Goal: Task Accomplishment & Management: Manage account settings

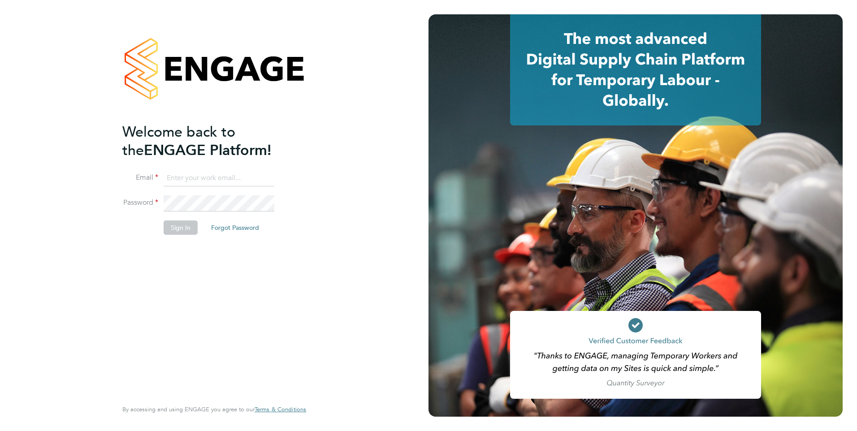
click at [209, 177] on input at bounding box center [219, 178] width 111 height 16
drag, startPoint x: 216, startPoint y: 176, endPoint x: 414, endPoint y: 173, distance: 198.6
click at [414, 173] on div "Welcome back to the ENGAGE Platform! Email megan.morris@brightonandhovealbion.c…" at bounding box center [214, 215] width 429 height 431
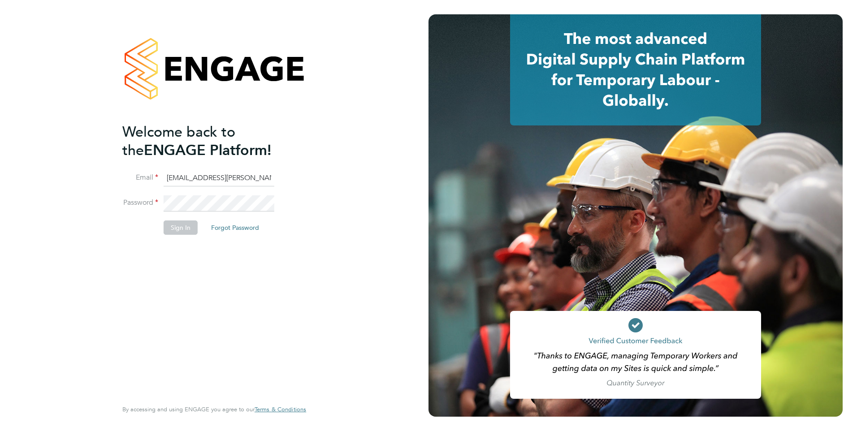
type input "megan.morris@bhafc.co.uk"
click at [367, 131] on div "Welcome back to the ENGAGE Platform! Email megan.morris@bhafc.co.uk Password Si…" at bounding box center [214, 215] width 429 height 431
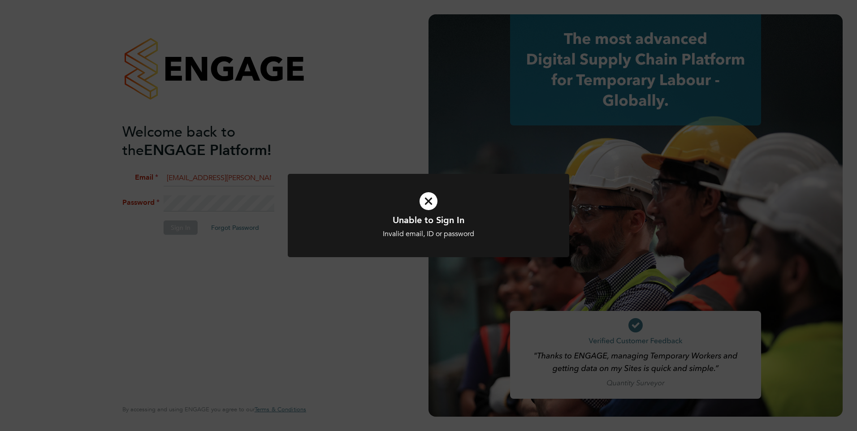
click at [422, 210] on icon at bounding box center [428, 201] width 233 height 35
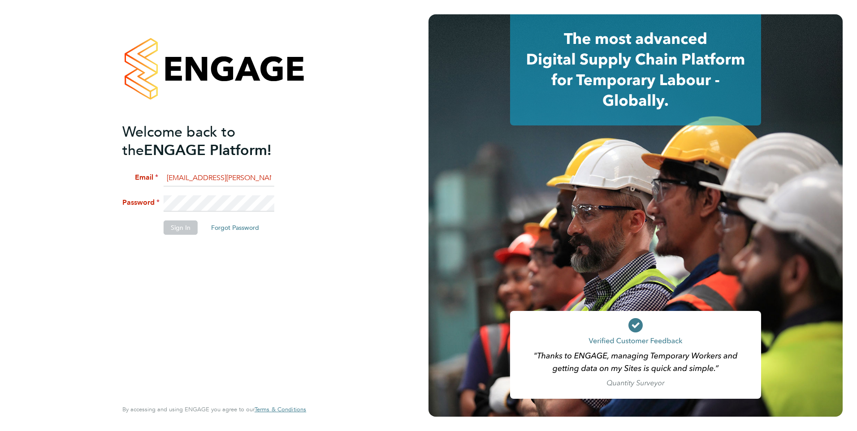
click at [129, 203] on li "Password" at bounding box center [209, 207] width 175 height 25
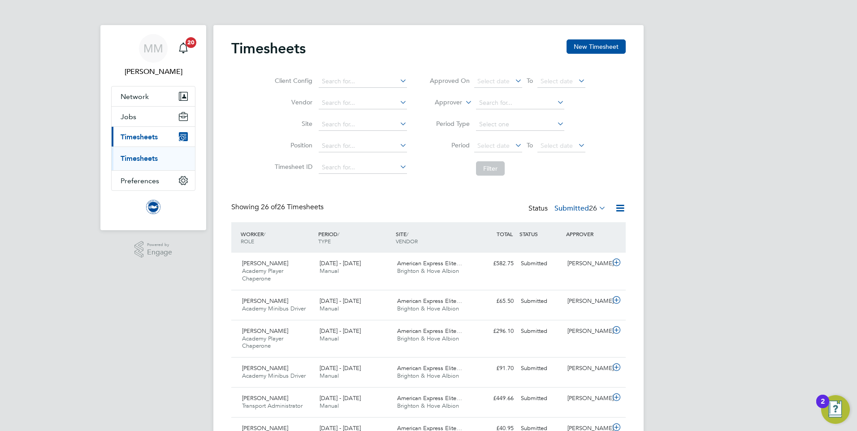
click at [594, 208] on span "26" at bounding box center [593, 208] width 8 height 9
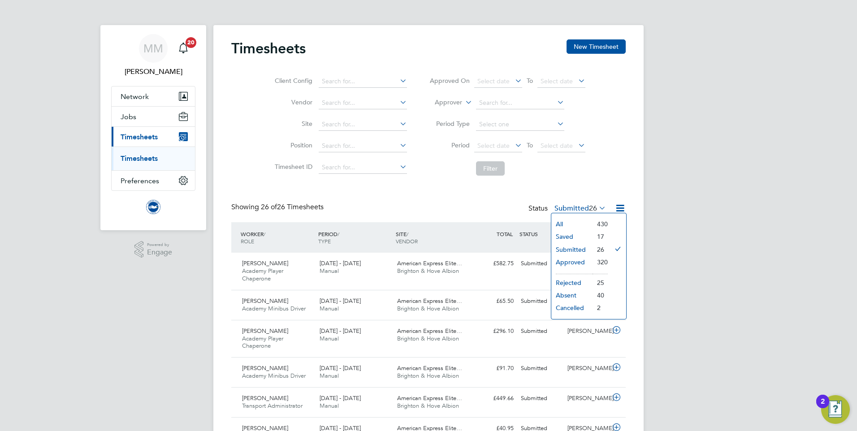
click at [584, 250] on li "Submitted" at bounding box center [571, 249] width 41 height 13
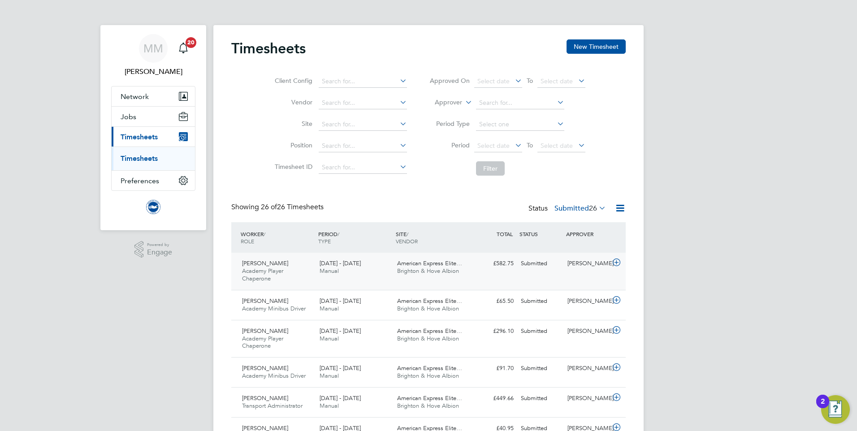
click at [578, 264] on div "[PERSON_NAME]" at bounding box center [587, 263] width 47 height 15
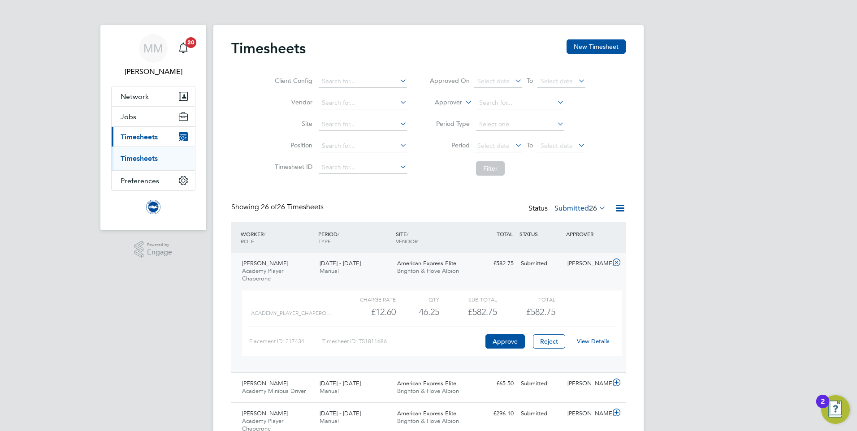
click at [596, 340] on link "View Details" at bounding box center [593, 342] width 33 height 8
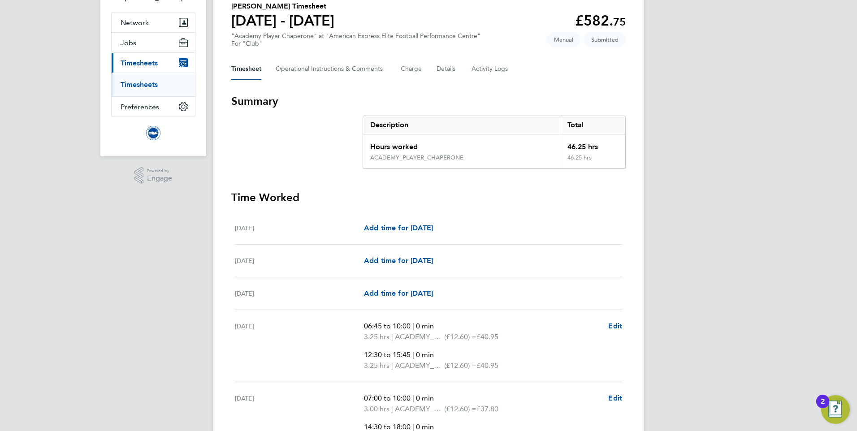
scroll to position [90, 0]
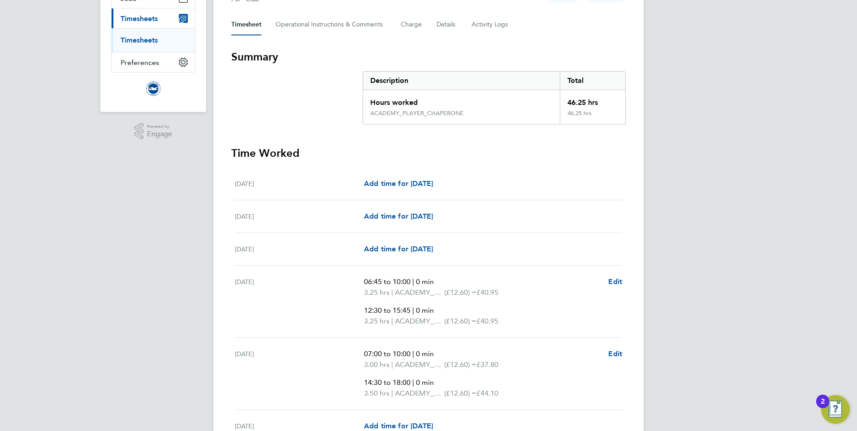
scroll to position [134, 0]
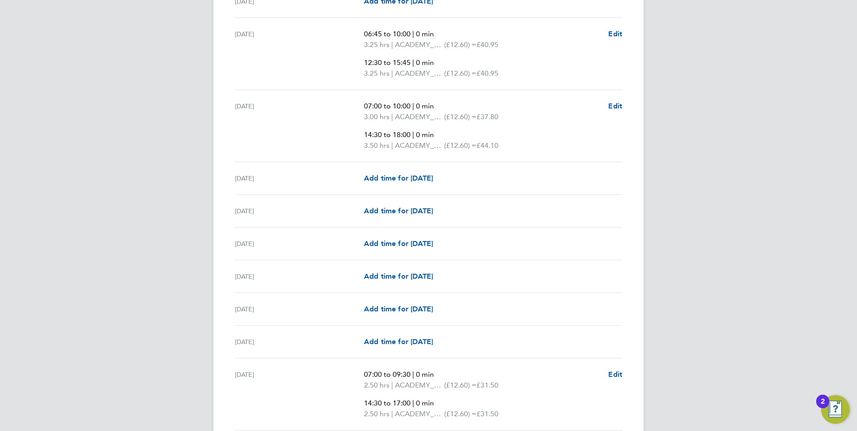
scroll to position [403, 0]
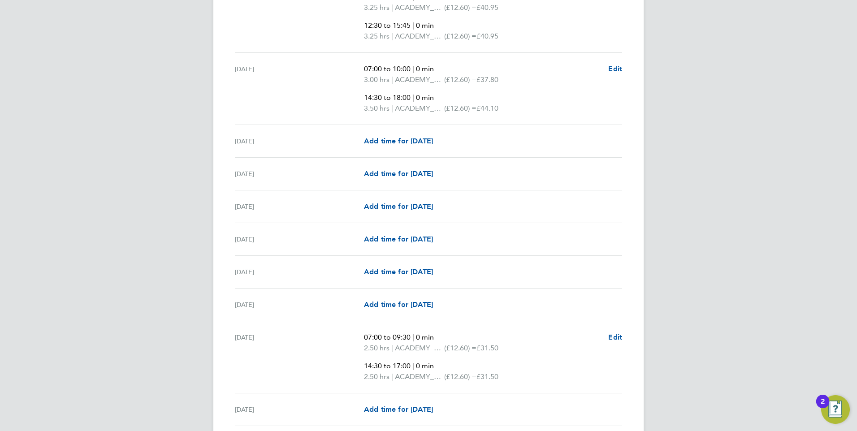
click at [192, 249] on div "MM [PERSON_NAME] Notifications 20 Applications: Network Sites Workers Jobs Posi…" at bounding box center [428, 430] width 857 height 1666
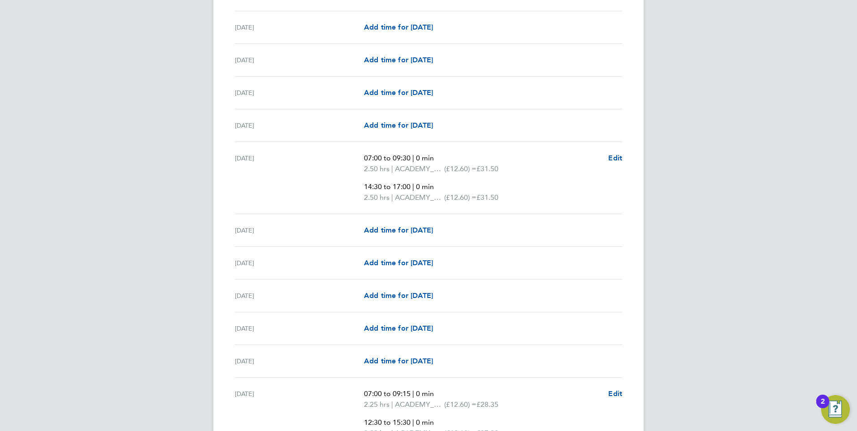
scroll to position [672, 0]
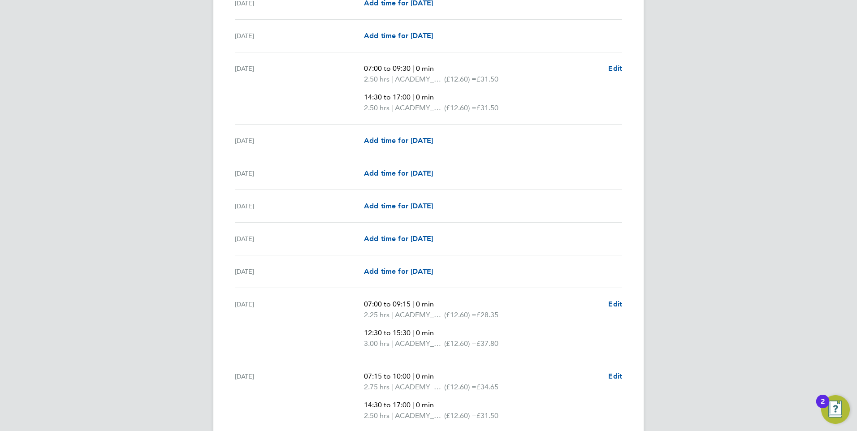
click at [162, 167] on div "MM [PERSON_NAME] Notifications 20 Applications: Network Sites Workers Jobs Posi…" at bounding box center [428, 161] width 857 height 1666
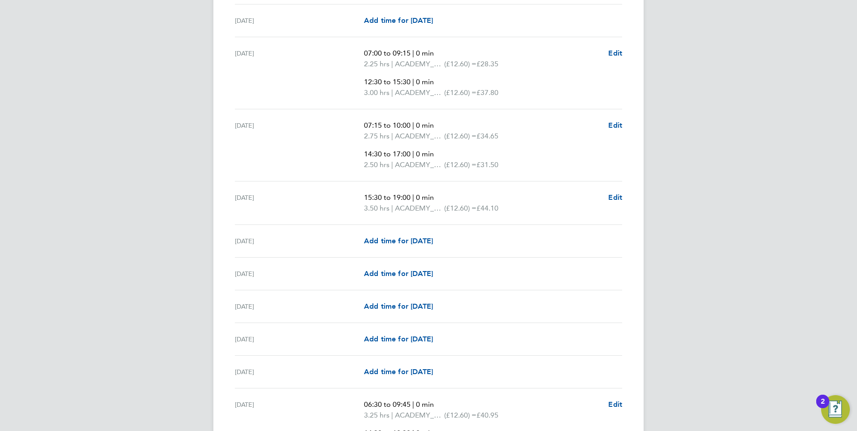
scroll to position [941, 0]
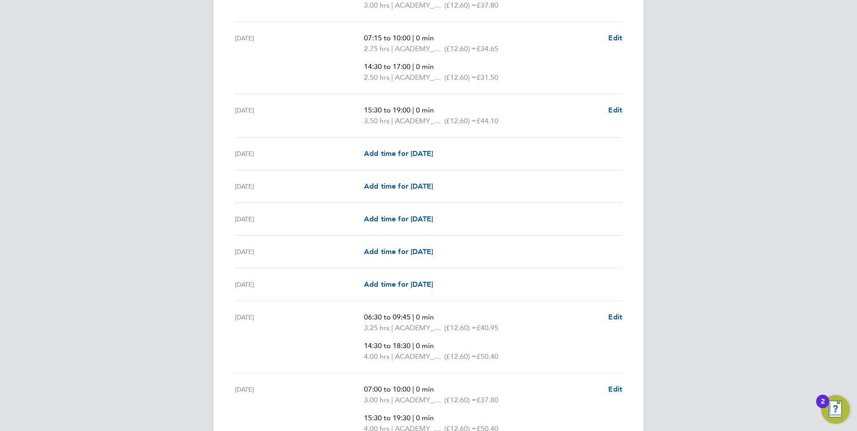
scroll to position [1031, 0]
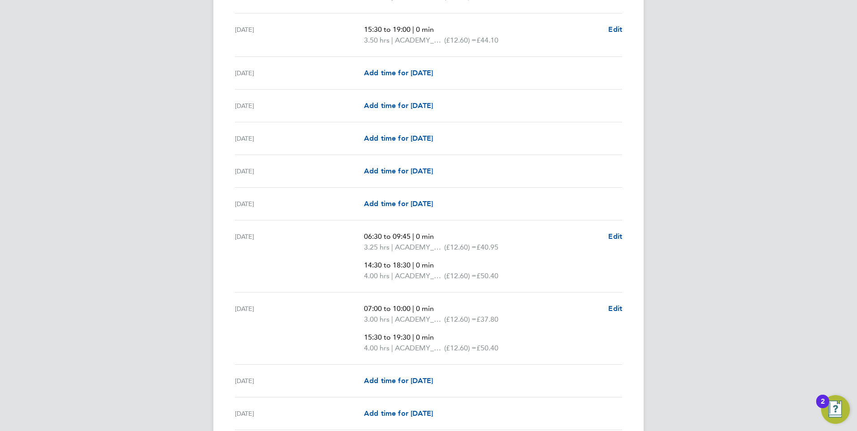
scroll to position [1076, 0]
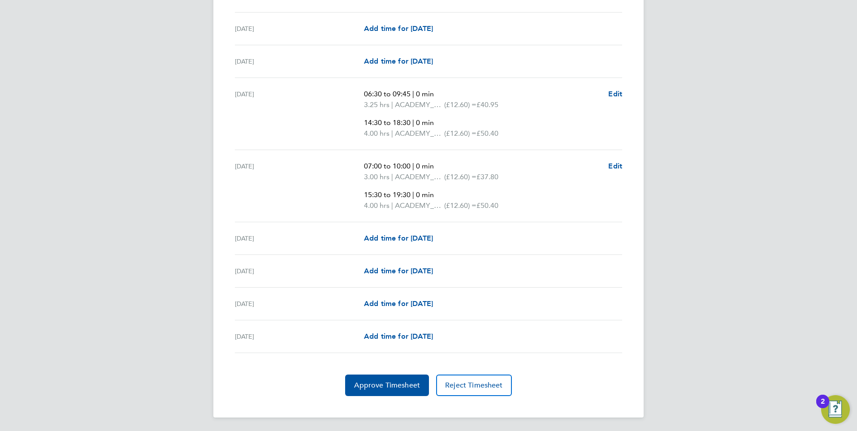
scroll to position [1235, 0]
click at [403, 392] on button "Approve Timesheet" at bounding box center [387, 385] width 84 height 22
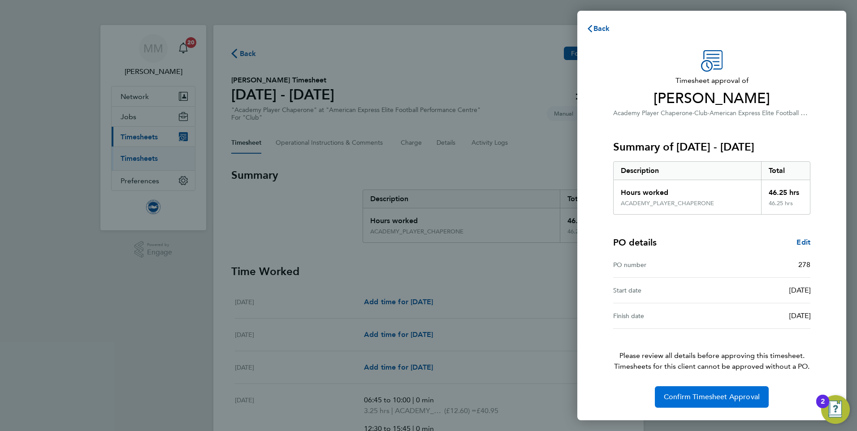
click at [711, 398] on span "Confirm Timesheet Approval" at bounding box center [712, 397] width 96 height 9
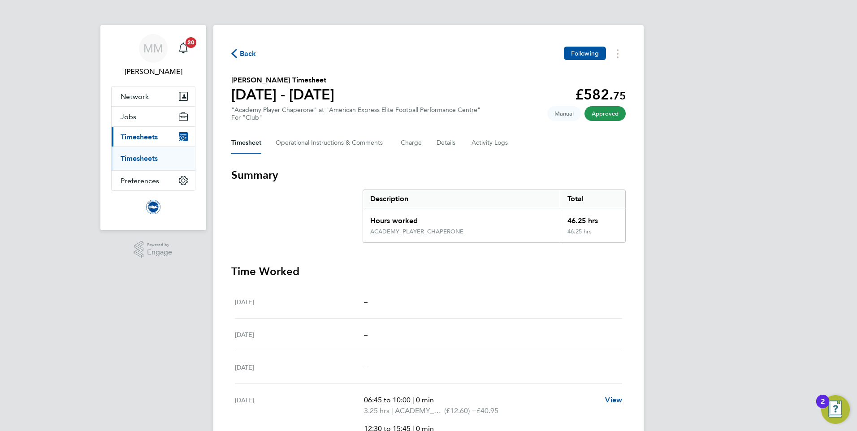
click at [142, 156] on link "Timesheets" at bounding box center [139, 158] width 37 height 9
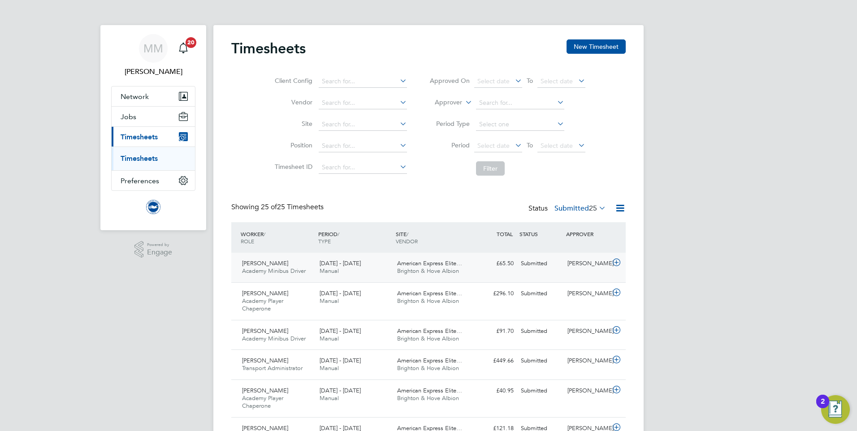
click at [537, 266] on div "Submitted" at bounding box center [540, 263] width 47 height 15
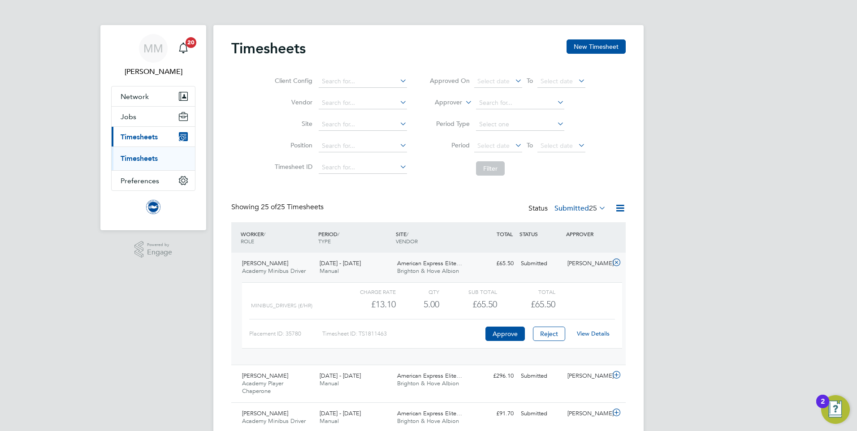
click at [602, 335] on link "View Details" at bounding box center [593, 334] width 33 height 8
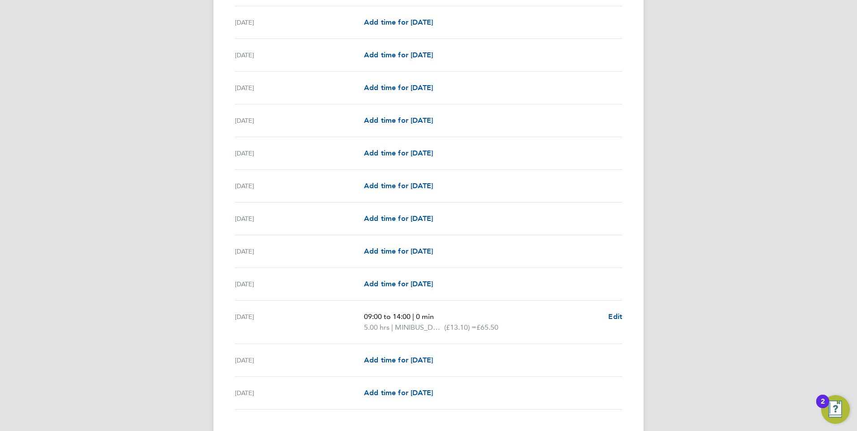
scroll to position [959, 0]
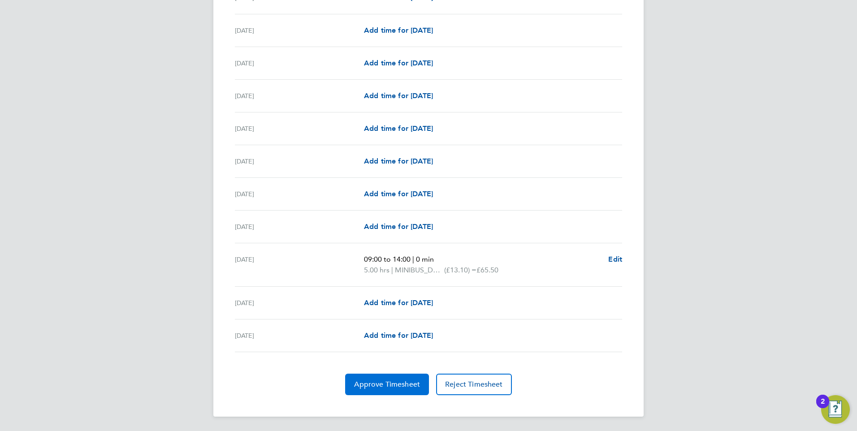
click at [390, 389] on span "Approve Timesheet" at bounding box center [387, 384] width 66 height 9
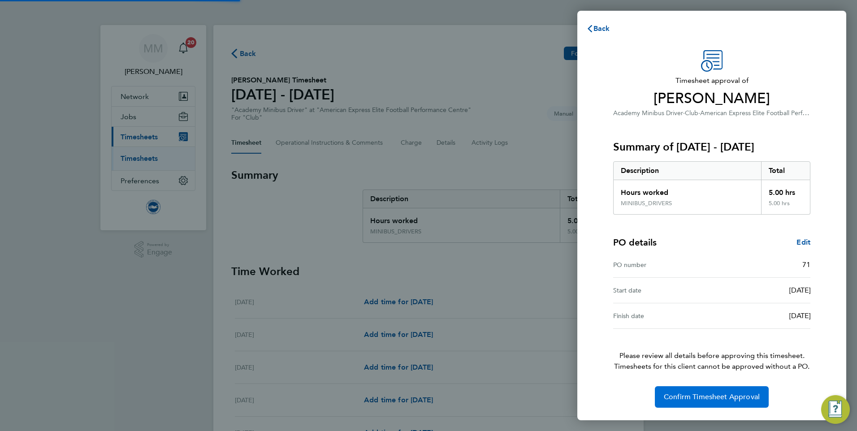
click at [695, 398] on span "Confirm Timesheet Approval" at bounding box center [712, 397] width 96 height 9
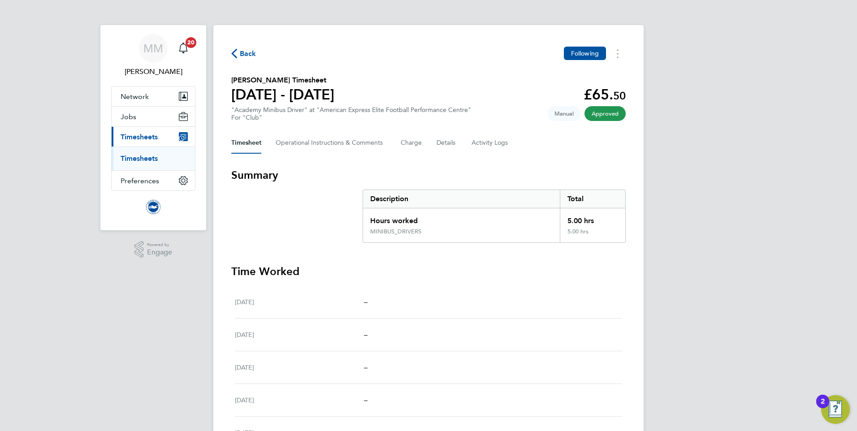
drag, startPoint x: 143, startPoint y: 160, endPoint x: 204, endPoint y: 166, distance: 62.2
click at [143, 159] on link "Timesheets" at bounding box center [139, 158] width 37 height 9
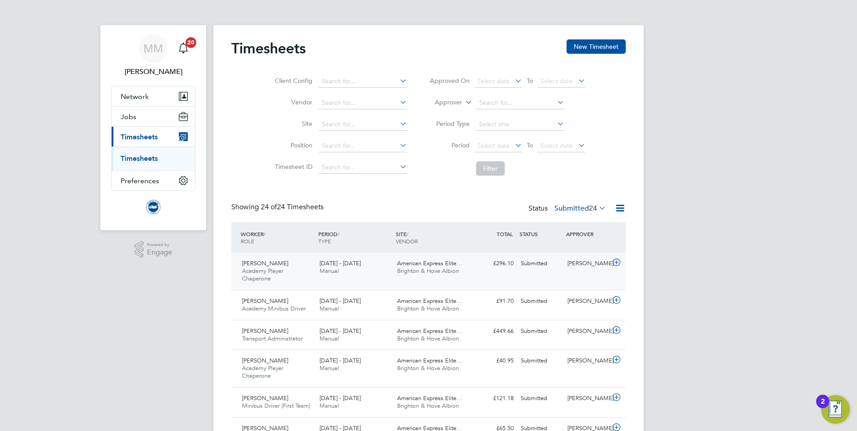
click at [495, 274] on div "Tania Thompson Academy Player Chaperone 1 - 31 Aug 2025 1 - 31 Aug 2025 Manual …" at bounding box center [428, 271] width 394 height 37
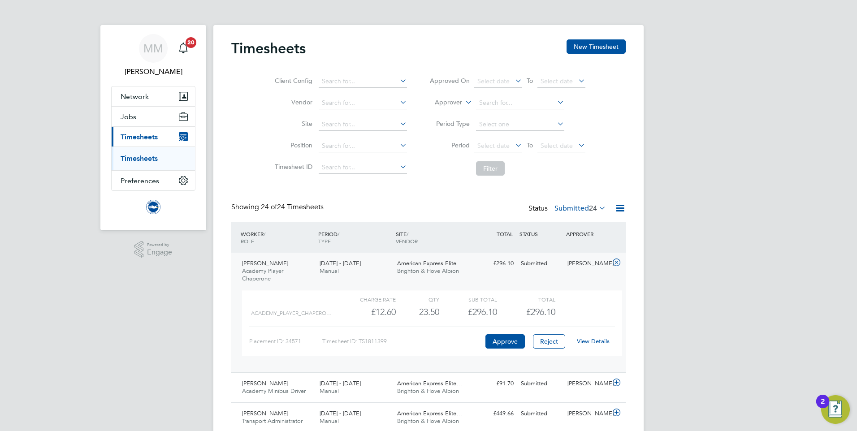
click at [597, 343] on link "View Details" at bounding box center [593, 342] width 33 height 8
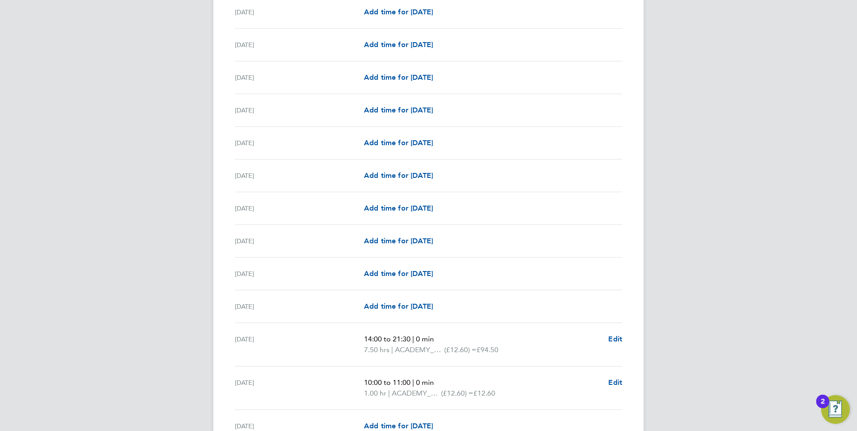
scroll to position [448, 0]
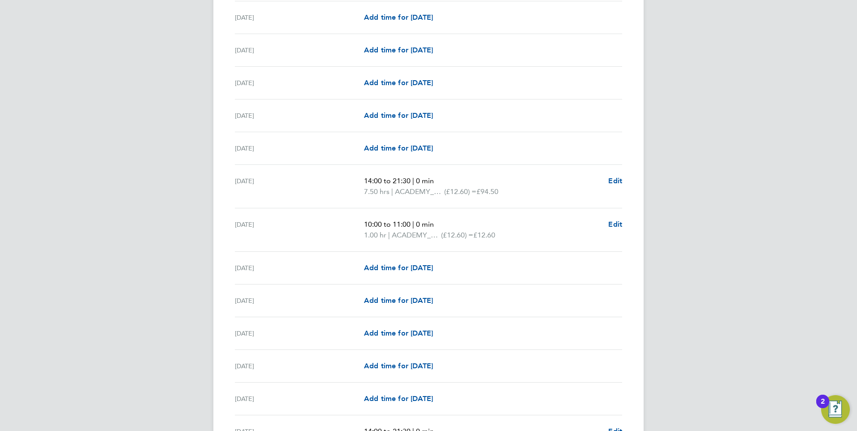
click at [139, 230] on div "MM Megan Morris Notifications 20 Applications: Network Sites Workers Jobs Posit…" at bounding box center [428, 263] width 857 height 1422
click at [91, 248] on div "MM Megan Morris Notifications 20 Applications: Network Sites Workers Jobs Posit…" at bounding box center [428, 263] width 857 height 1422
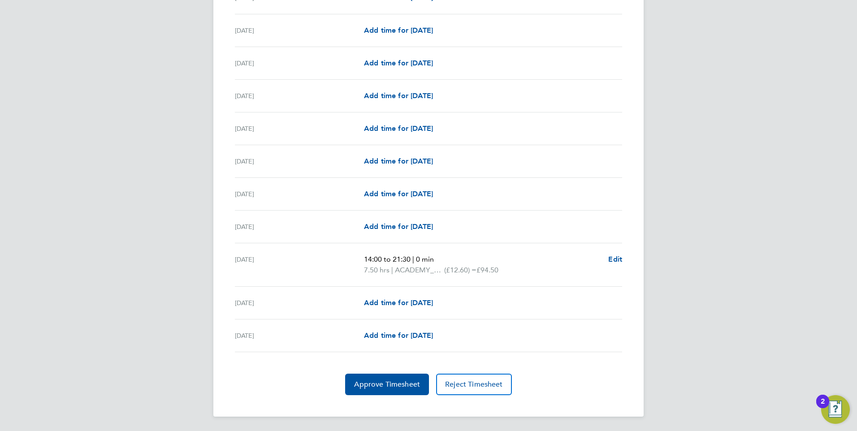
scroll to position [857, 0]
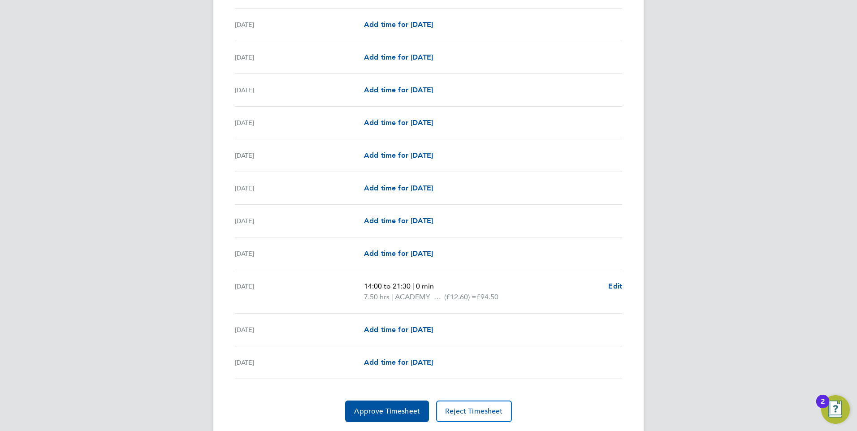
scroll to position [991, 0]
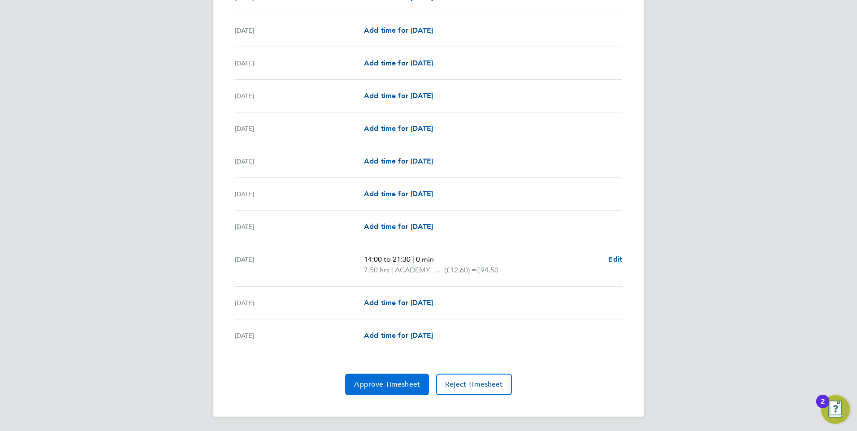
click at [398, 385] on span "Approve Timesheet" at bounding box center [387, 384] width 66 height 9
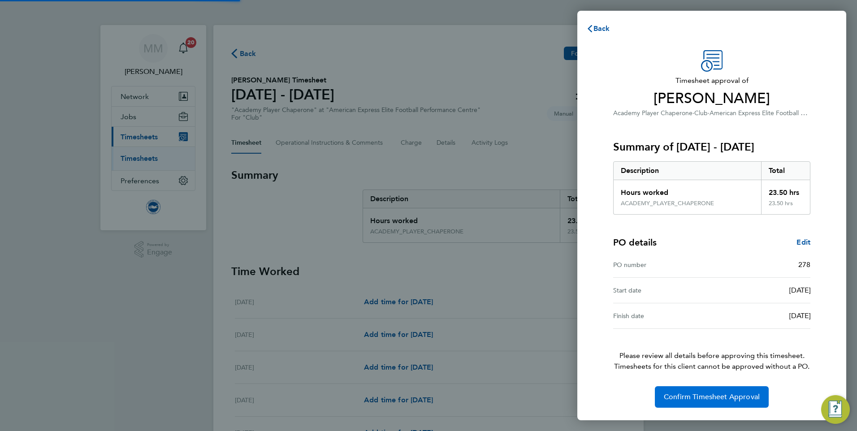
click at [685, 398] on span "Confirm Timesheet Approval" at bounding box center [712, 397] width 96 height 9
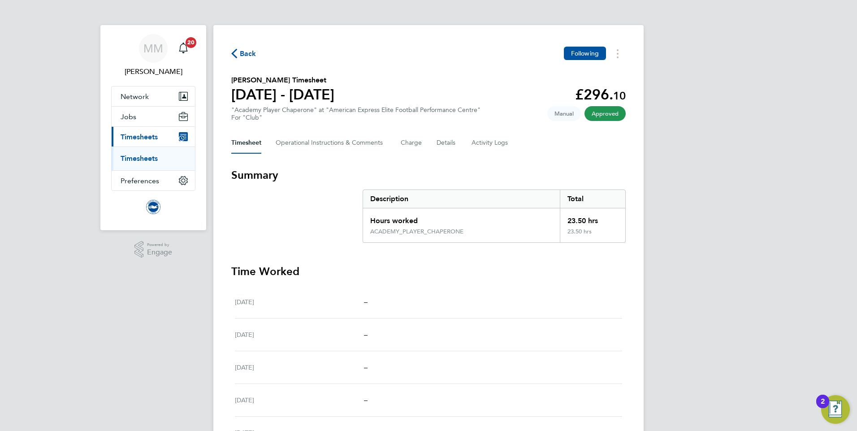
click at [139, 160] on link "Timesheets" at bounding box center [139, 158] width 37 height 9
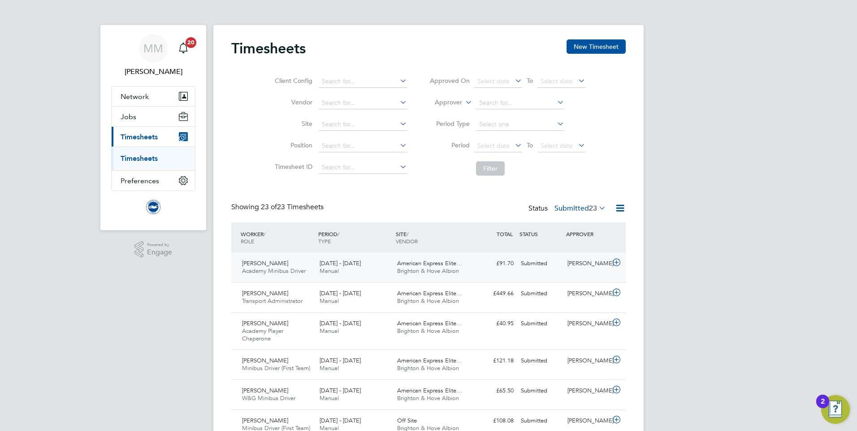
click at [525, 264] on div "Submitted" at bounding box center [540, 263] width 47 height 15
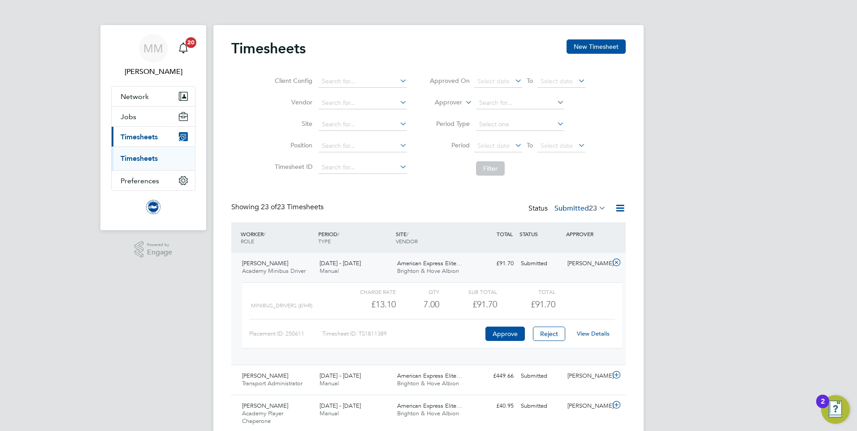
click at [600, 336] on link "View Details" at bounding box center [593, 334] width 33 height 8
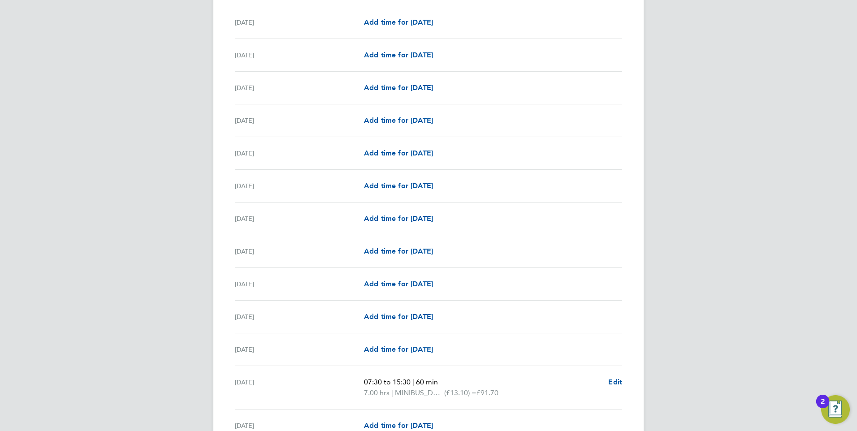
scroll to position [959, 0]
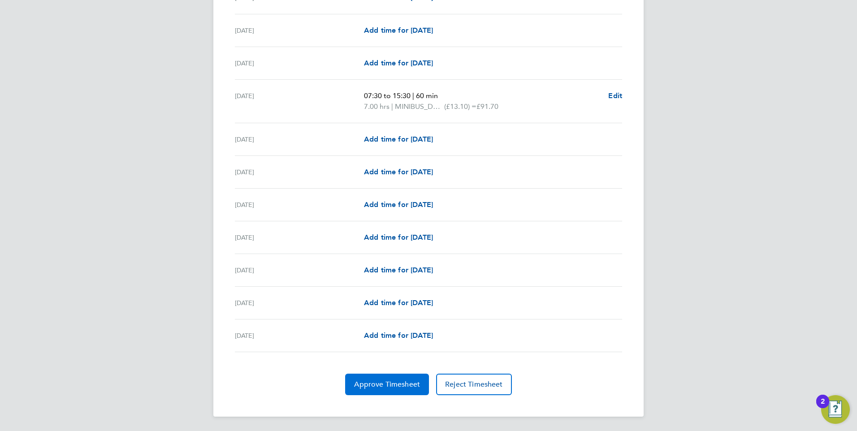
click at [404, 389] on button "Approve Timesheet" at bounding box center [387, 385] width 84 height 22
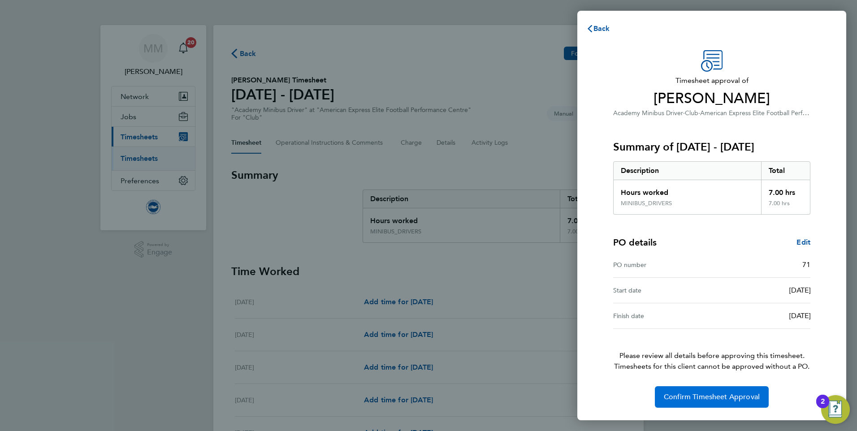
click at [711, 394] on span "Confirm Timesheet Approval" at bounding box center [712, 397] width 96 height 9
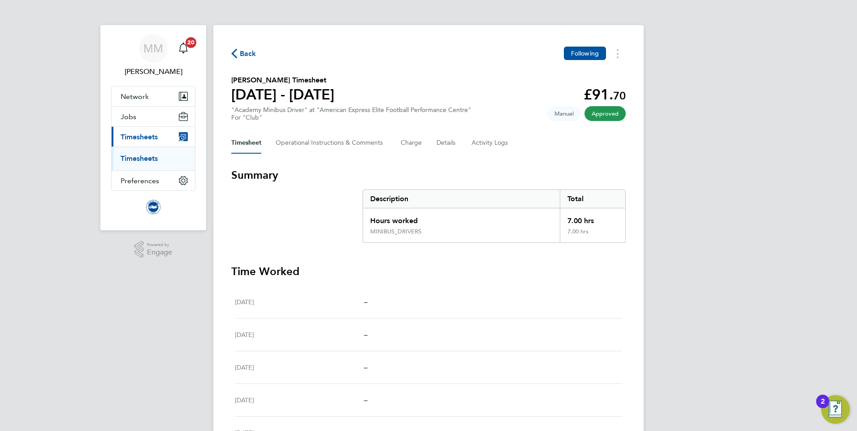
click at [146, 160] on link "Timesheets" at bounding box center [139, 158] width 37 height 9
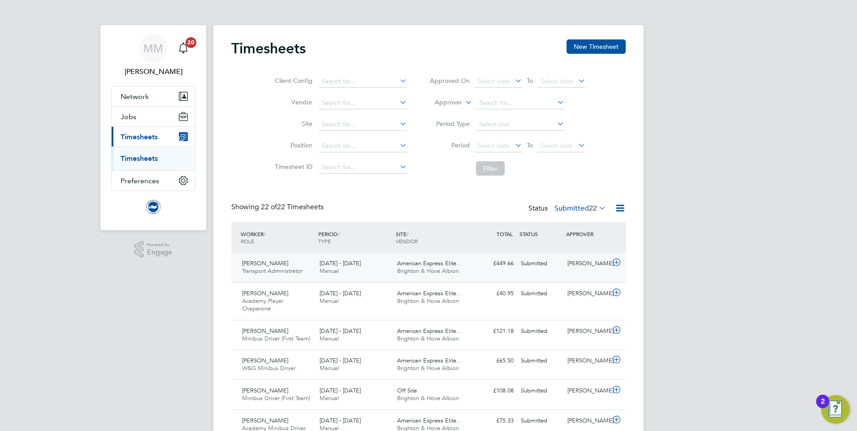
click at [528, 264] on div "Submitted" at bounding box center [540, 263] width 47 height 15
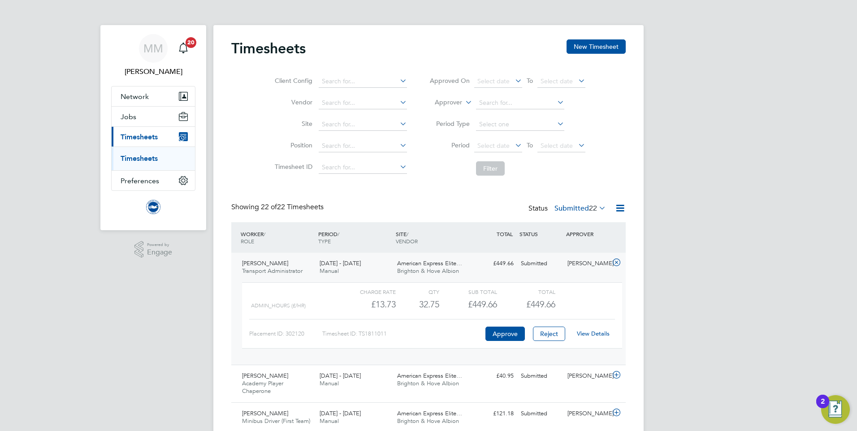
click at [593, 334] on link "View Details" at bounding box center [593, 334] width 33 height 8
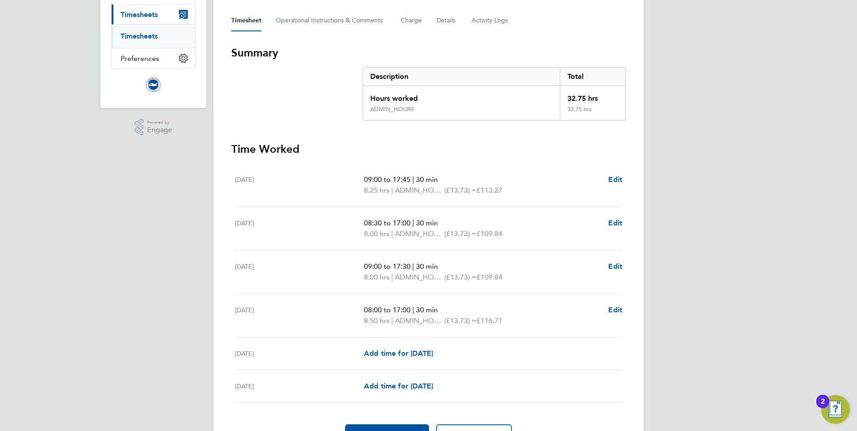
scroll to position [134, 0]
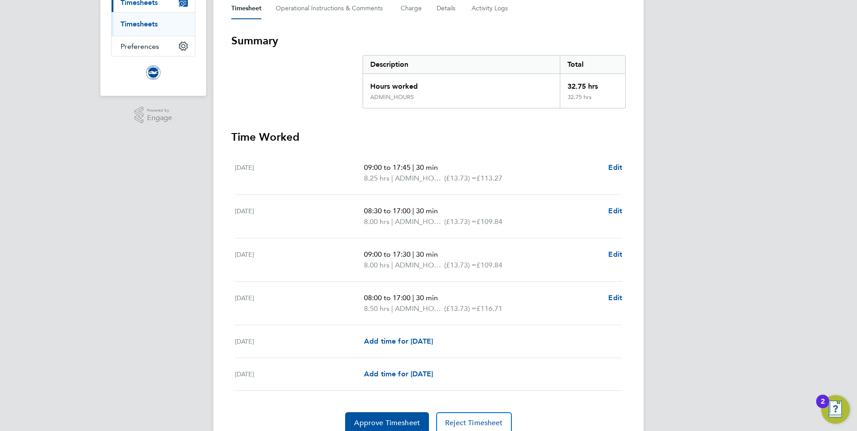
click at [168, 307] on div "MM [PERSON_NAME] Notifications 20 Applications: Network Sites Workers Jobs Posi…" at bounding box center [428, 168] width 857 height 604
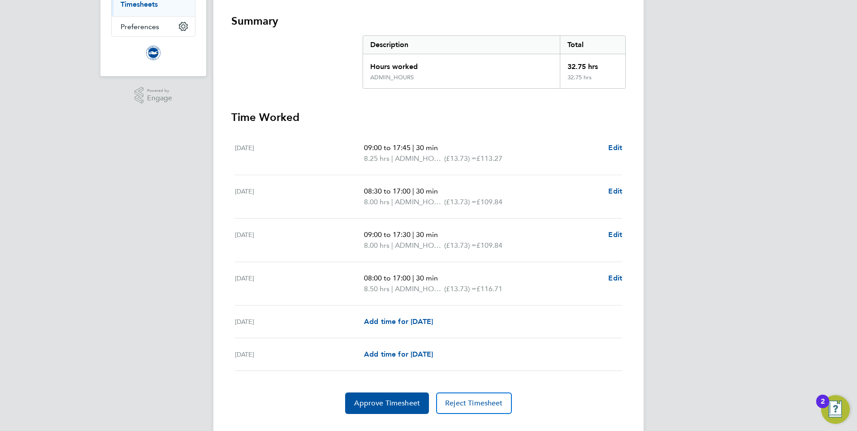
scroll to position [173, 0]
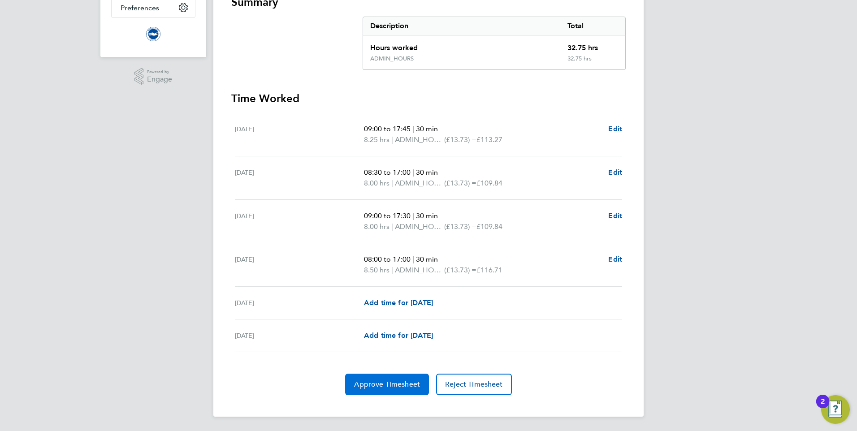
click at [413, 381] on span "Approve Timesheet" at bounding box center [387, 384] width 66 height 9
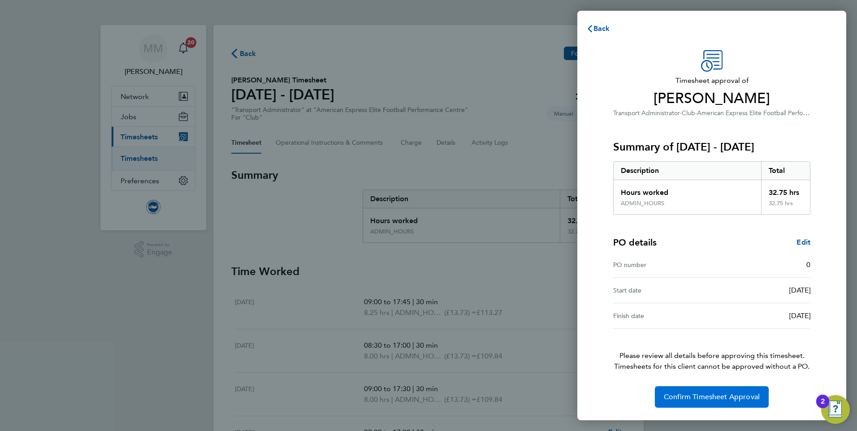
click at [693, 396] on span "Confirm Timesheet Approval" at bounding box center [712, 397] width 96 height 9
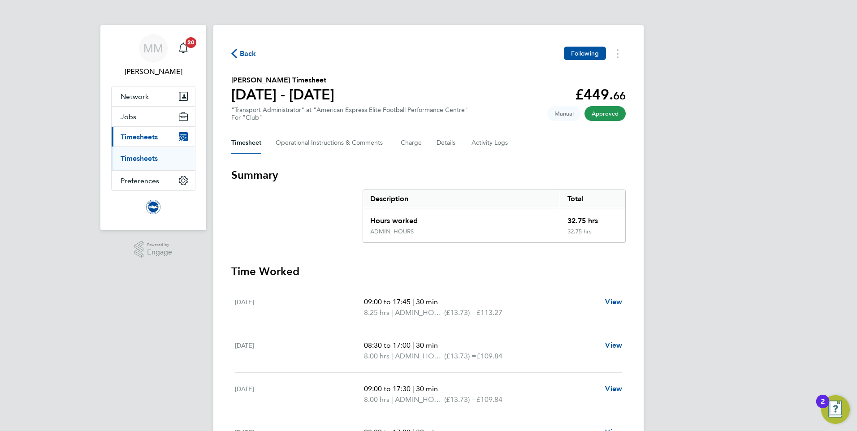
click at [143, 155] on link "Timesheets" at bounding box center [139, 158] width 37 height 9
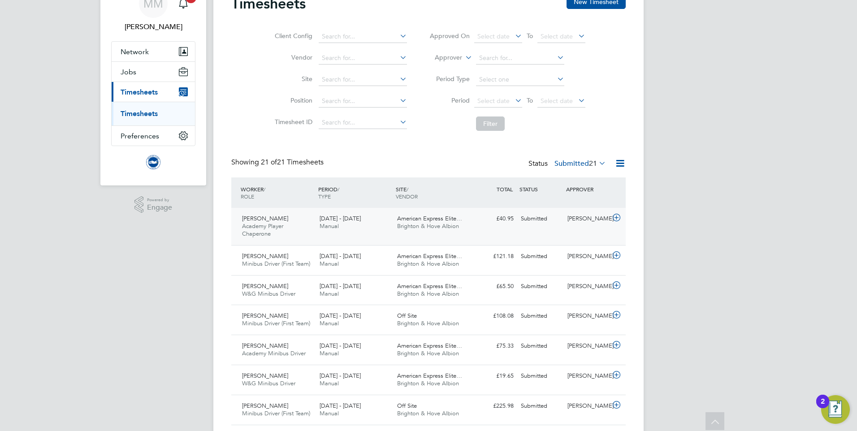
click at [571, 223] on div "[PERSON_NAME]" at bounding box center [587, 219] width 47 height 15
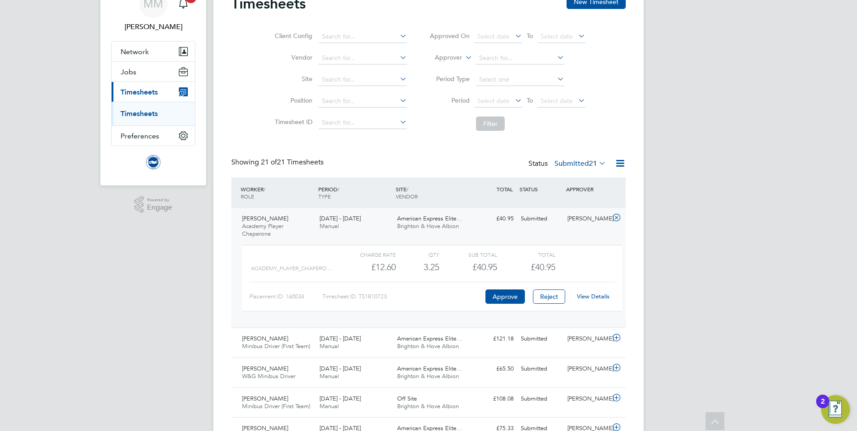
click at [588, 296] on link "View Details" at bounding box center [593, 297] width 33 height 8
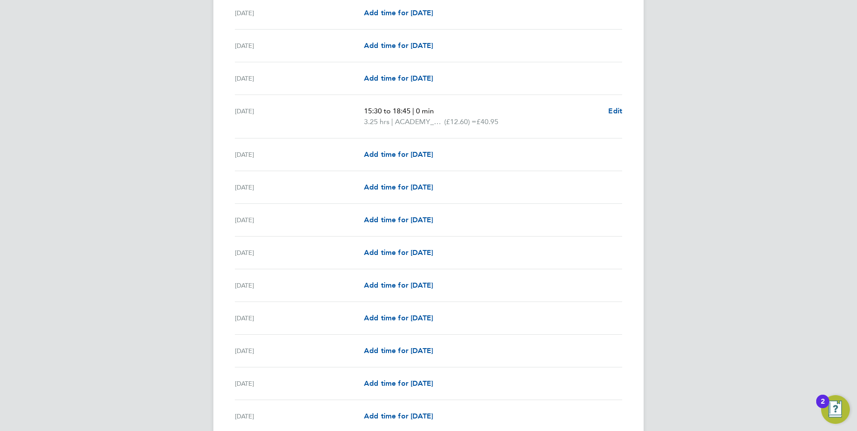
scroll to position [359, 0]
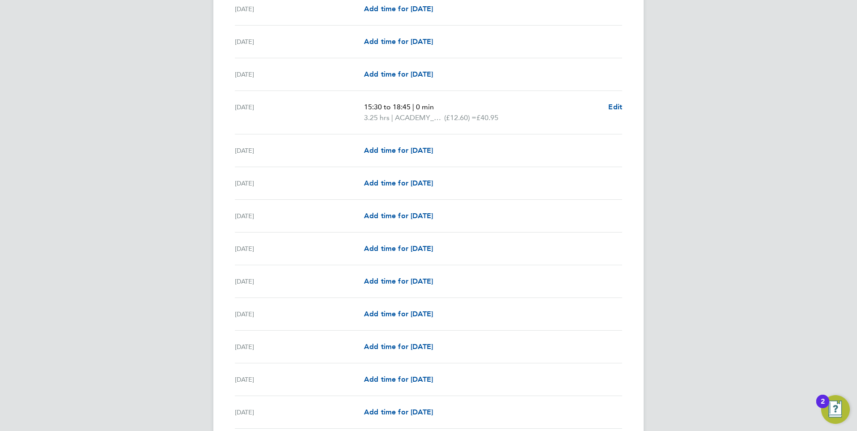
click at [164, 103] on div "MM Megan Morris Notifications 20 Applications: Network Sites Workers Jobs Posit…" at bounding box center [428, 336] width 857 height 1390
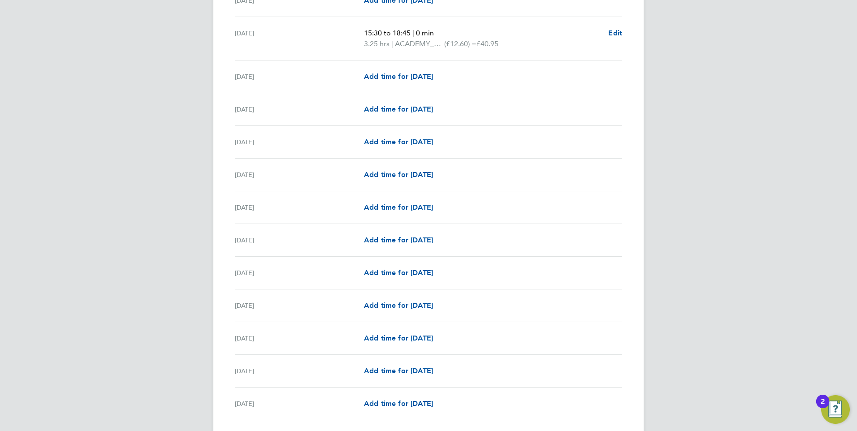
scroll to position [448, 0]
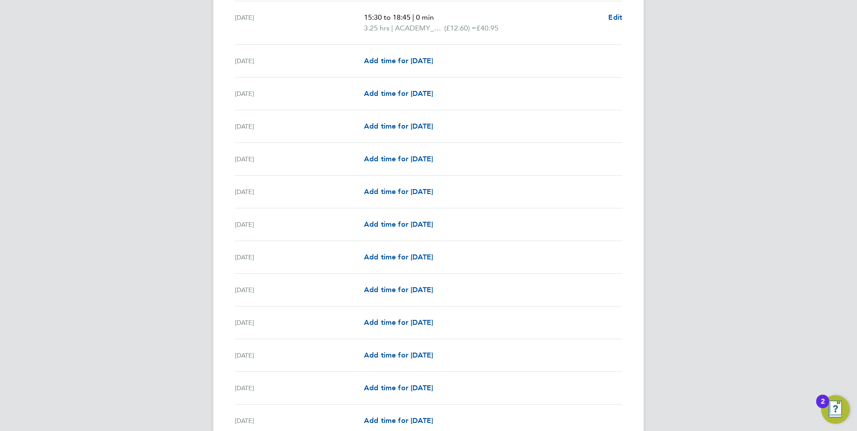
click at [168, 126] on div "MM Megan Morris Notifications 20 Applications: Network Sites Workers Jobs Posit…" at bounding box center [428, 247] width 857 height 1390
click at [168, 128] on div "MM Megan Morris Notifications 20 Applications: Network Sites Workers Jobs Posit…" at bounding box center [428, 247] width 857 height 1390
click at [210, 183] on div "MM Megan Morris Notifications 20 Applications: Network Sites Workers Jobs Posit…" at bounding box center [428, 247] width 857 height 1390
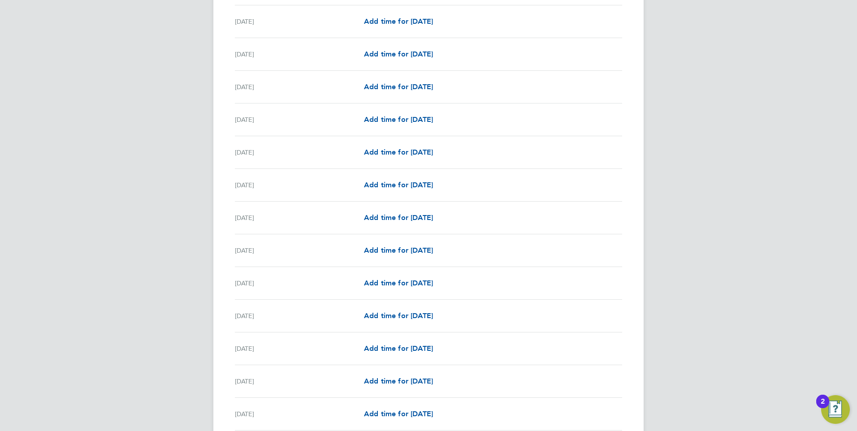
scroll to position [959, 0]
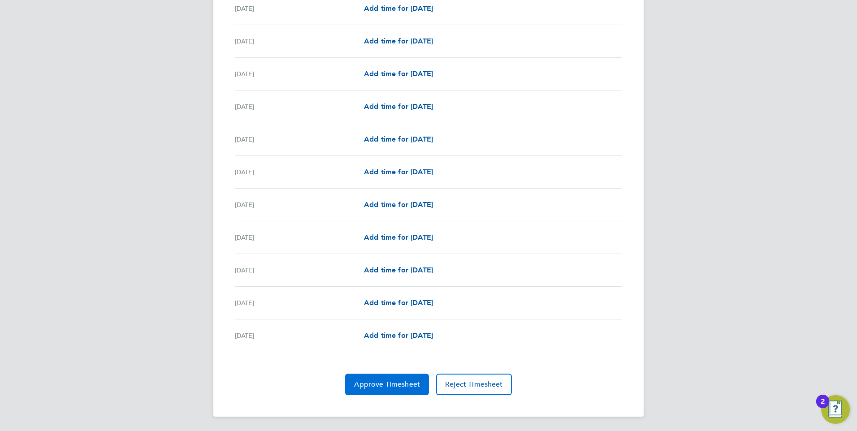
click at [380, 377] on button "Approve Timesheet" at bounding box center [387, 385] width 84 height 22
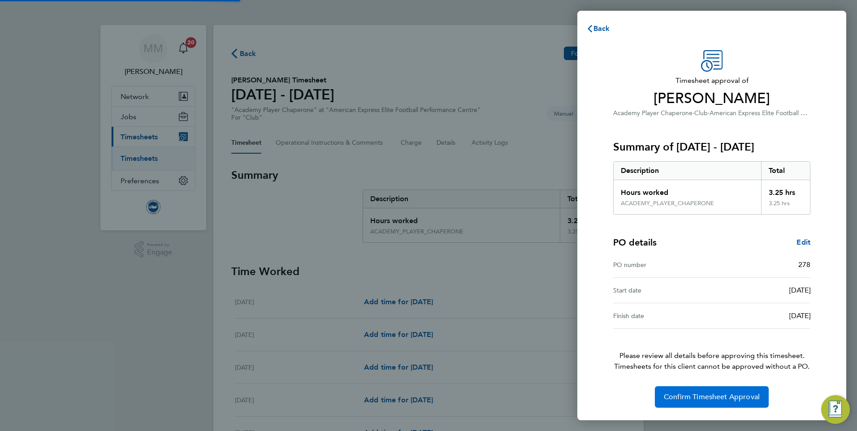
click at [679, 393] on span "Confirm Timesheet Approval" at bounding box center [712, 397] width 96 height 9
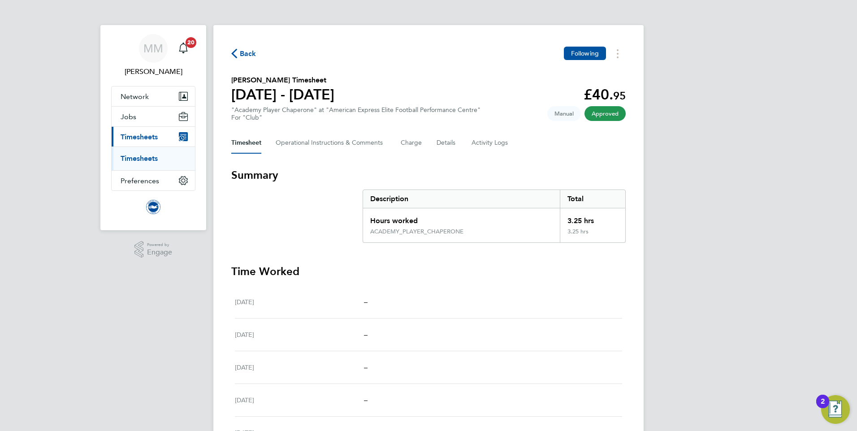
click at [148, 157] on link "Timesheets" at bounding box center [139, 158] width 37 height 9
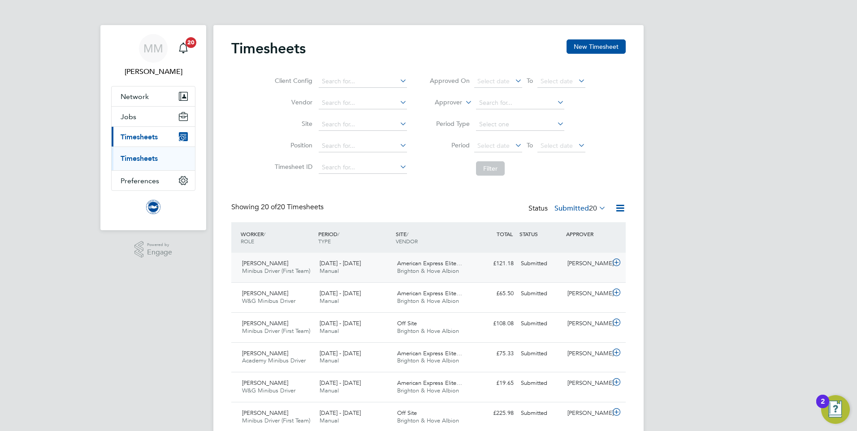
click at [575, 264] on div "[PERSON_NAME]" at bounding box center [587, 263] width 47 height 15
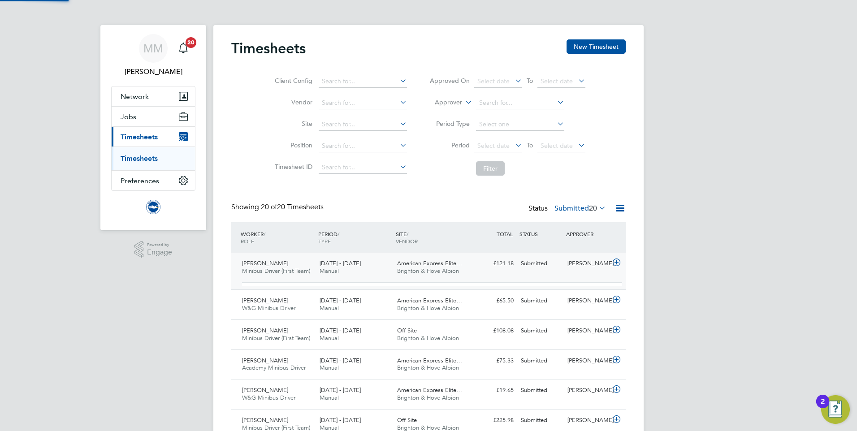
scroll to position [15, 87]
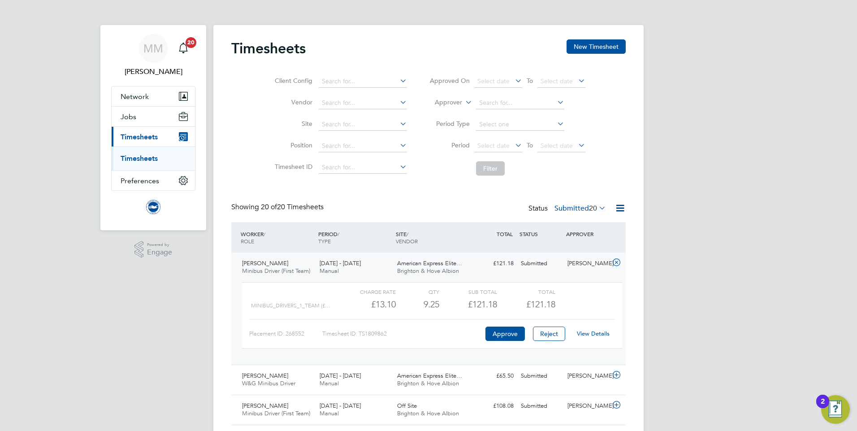
click at [596, 332] on link "View Details" at bounding box center [593, 334] width 33 height 8
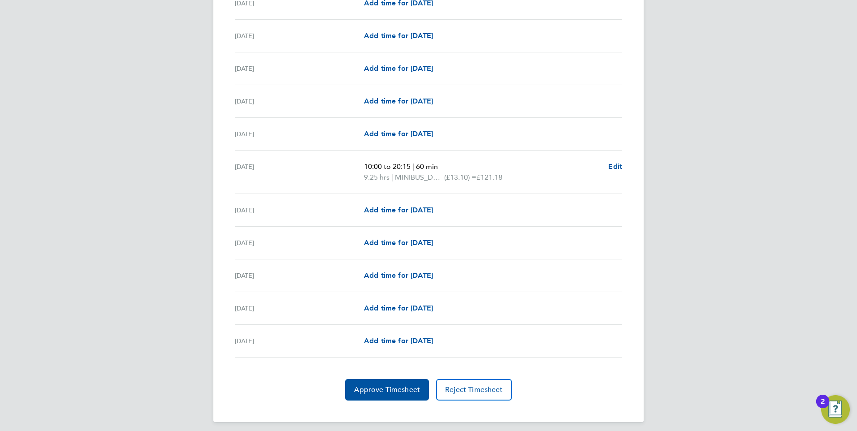
scroll to position [959, 0]
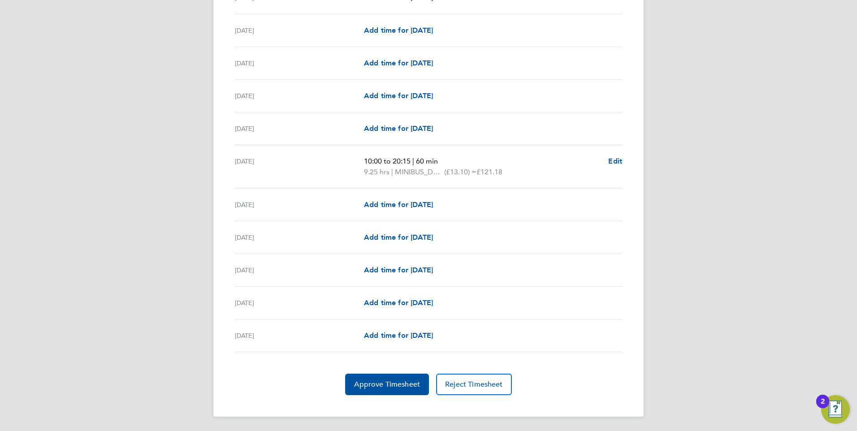
click at [391, 386] on span "Approve Timesheet" at bounding box center [387, 384] width 66 height 9
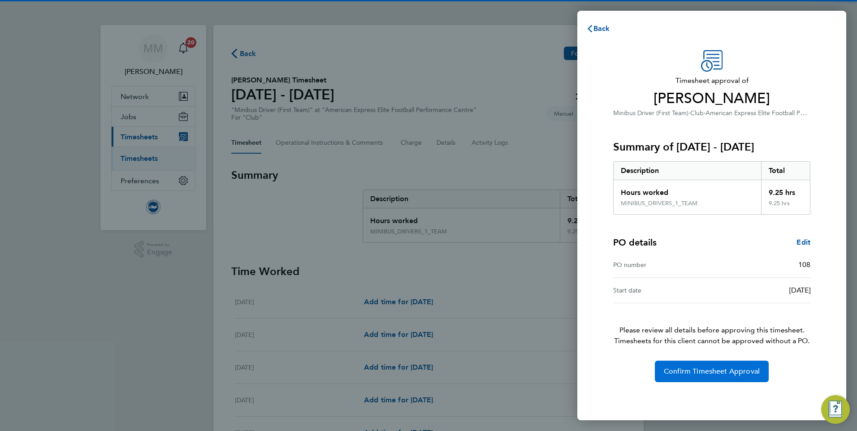
click at [686, 364] on button "Confirm Timesheet Approval" at bounding box center [712, 372] width 114 height 22
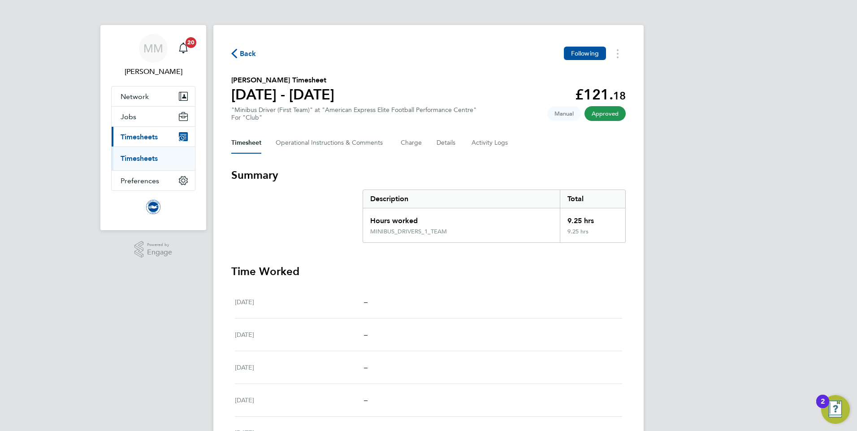
click at [149, 156] on link "Timesheets" at bounding box center [139, 158] width 37 height 9
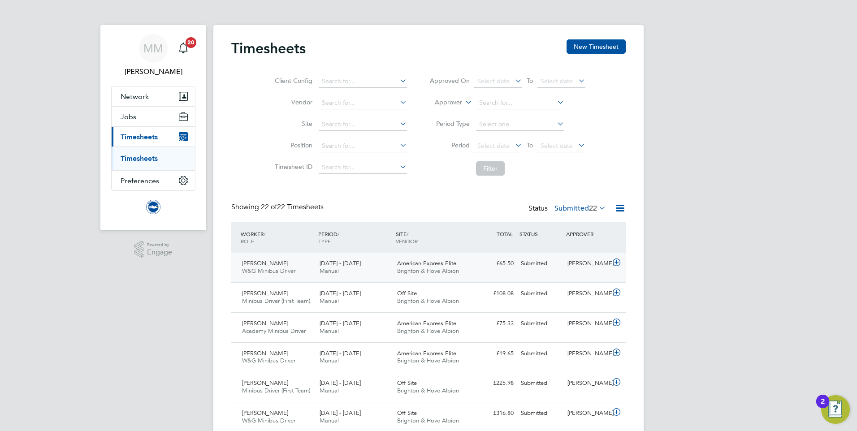
click at [615, 264] on icon at bounding box center [616, 262] width 11 height 7
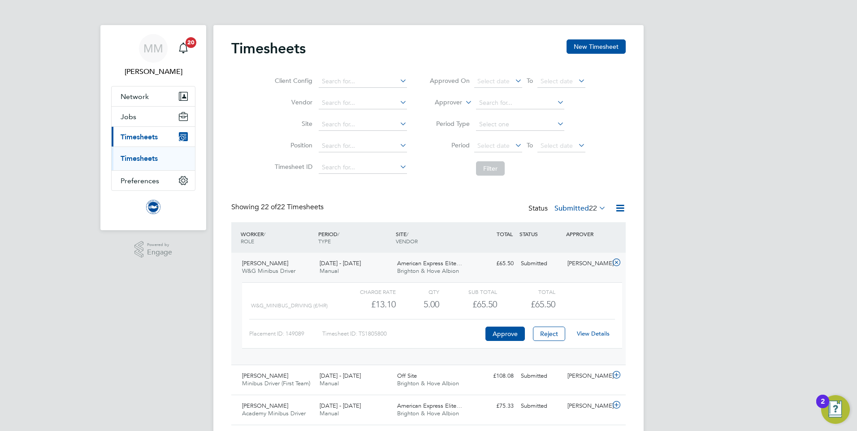
click at [602, 336] on link "View Details" at bounding box center [593, 334] width 33 height 8
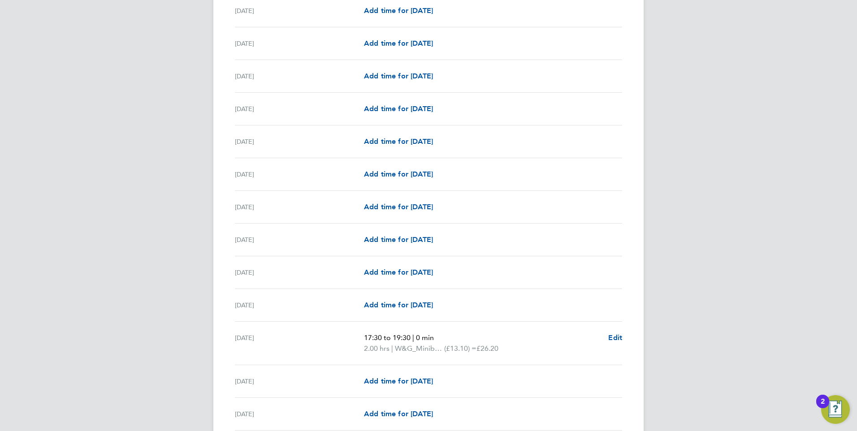
scroll to position [672, 0]
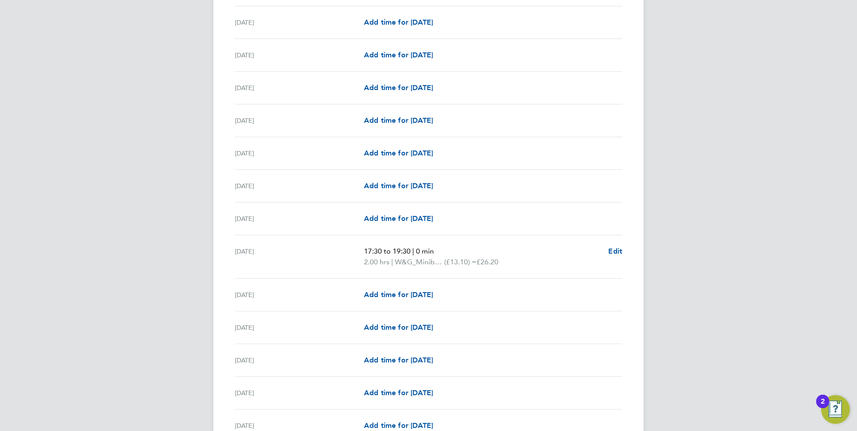
drag, startPoint x: 793, startPoint y: 195, endPoint x: 780, endPoint y: 205, distance: 16.0
click at [793, 195] on div "MM [PERSON_NAME] Notifications 20 Applications: Network Sites Workers Jobs Posi…" at bounding box center [428, 28] width 857 height 1401
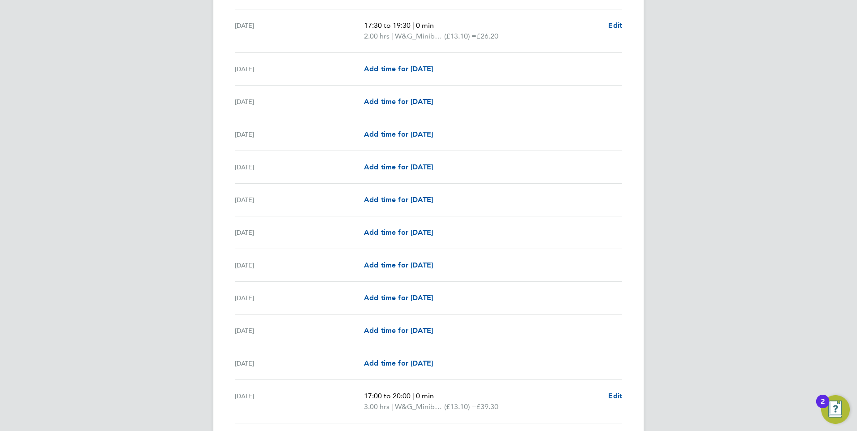
scroll to position [970, 0]
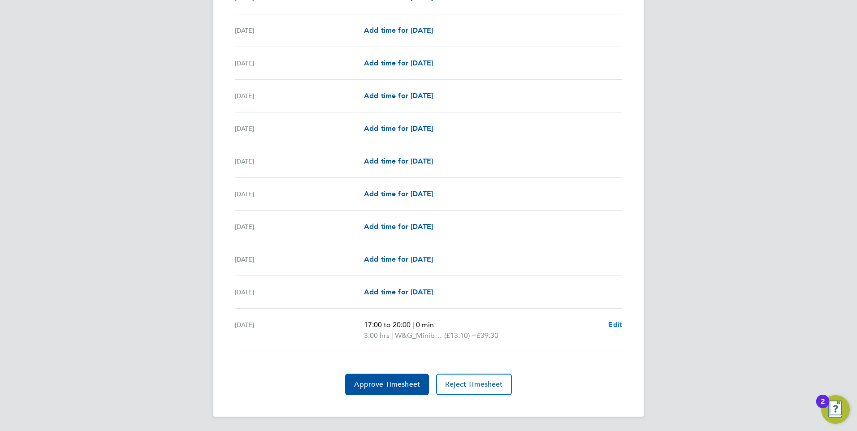
click at [617, 326] on span "Edit" at bounding box center [615, 325] width 14 height 9
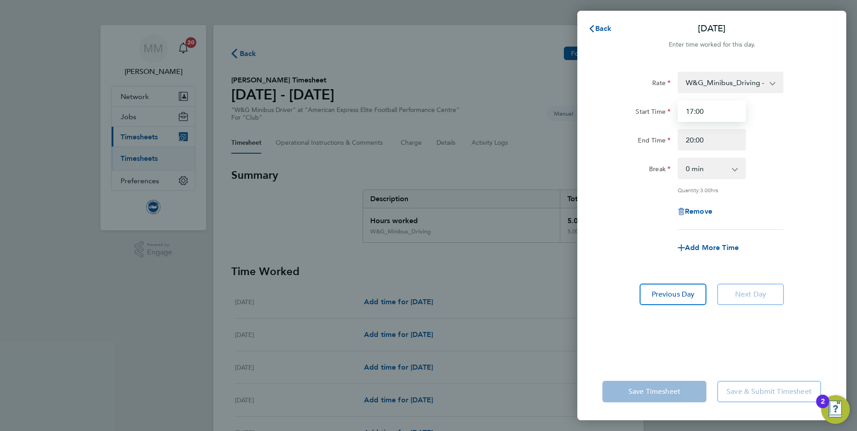
click at [709, 111] on input "17:00" at bounding box center [712, 111] width 68 height 22
click at [695, 110] on input "17:00" at bounding box center [712, 111] width 68 height 22
type input "13:00"
click at [807, 132] on div "End Time 20:00" at bounding box center [712, 140] width 226 height 22
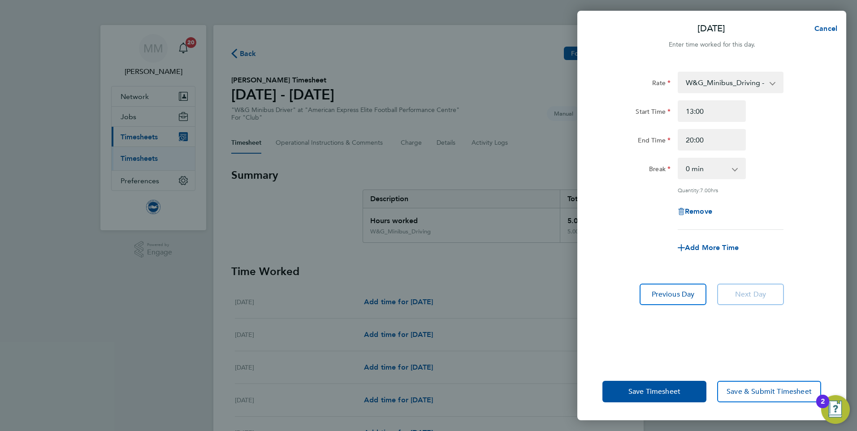
click at [737, 170] on app-icon-cross-button at bounding box center [739, 169] width 11 height 20
click at [737, 171] on app-icon-cross-button at bounding box center [739, 169] width 11 height 20
click at [735, 165] on app-icon-cross-button at bounding box center [739, 169] width 11 height 20
click at [776, 178] on div "Break 0 min 15 min 30 min 45 min 60 min 75 min 90 min" at bounding box center [712, 169] width 226 height 22
click at [740, 170] on app-icon-cross-button at bounding box center [739, 169] width 11 height 20
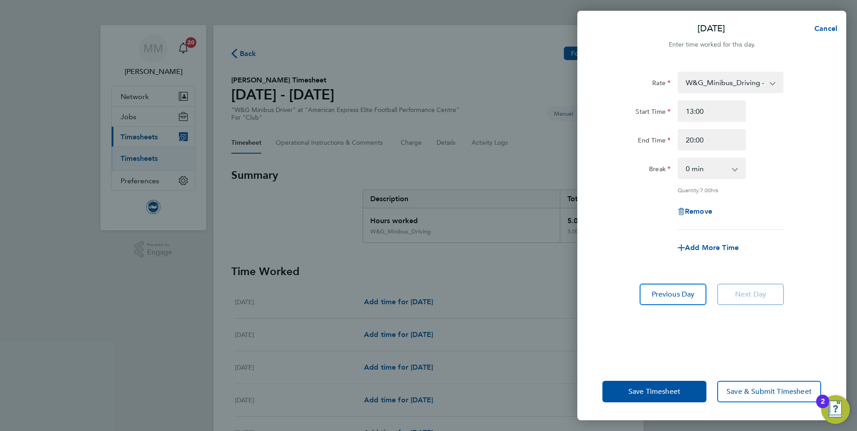
click at [735, 169] on app-icon-cross-button at bounding box center [739, 169] width 11 height 20
click at [632, 190] on div "Quantity: 7.00 hrs" at bounding box center [712, 189] width 226 height 7
click at [744, 165] on app-icon-cross-button at bounding box center [739, 169] width 11 height 20
click at [743, 167] on app-icon-cross-button at bounding box center [739, 169] width 11 height 20
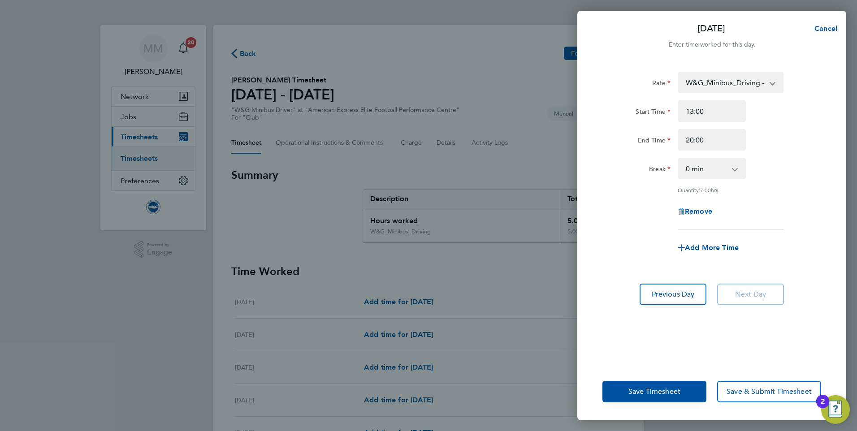
click at [725, 169] on select "0 min 15 min 30 min 45 min 60 min 75 min 90 min" at bounding box center [707, 169] width 56 height 20
select select "30"
click at [679, 159] on select "0 min 15 min 30 min 45 min 60 min 75 min 90 min" at bounding box center [707, 169] width 56 height 20
click at [781, 182] on div "Rate W&G_Minibus_Driving - 13.10 Start Time 13:00 End Time 20:00 Break 0 min 15…" at bounding box center [711, 151] width 219 height 158
click at [746, 390] on span "Save & Submit Timesheet" at bounding box center [769, 391] width 85 height 9
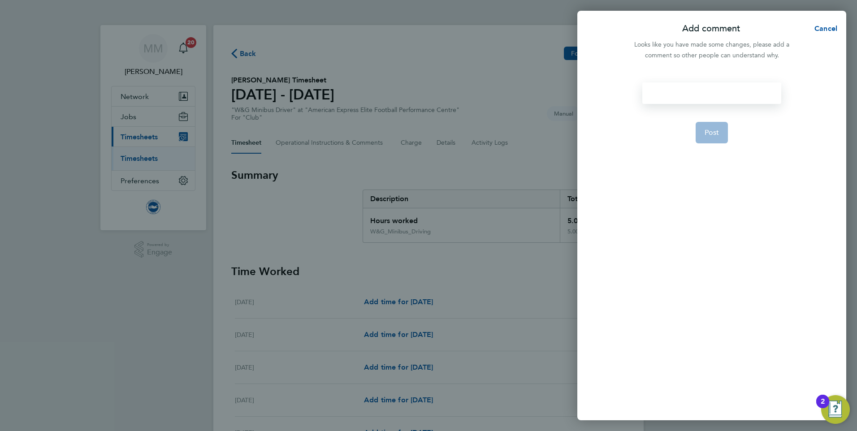
click at [686, 92] on div at bounding box center [711, 93] width 139 height 22
click at [719, 143] on span "Post" at bounding box center [712, 143] width 15 height 9
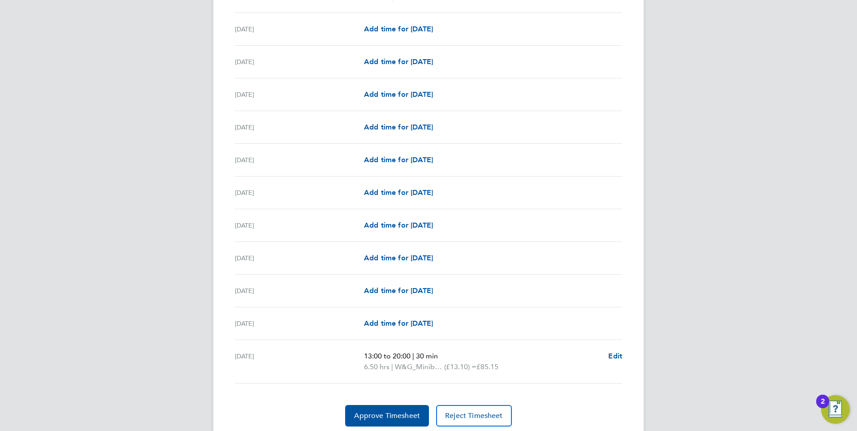
scroll to position [970, 0]
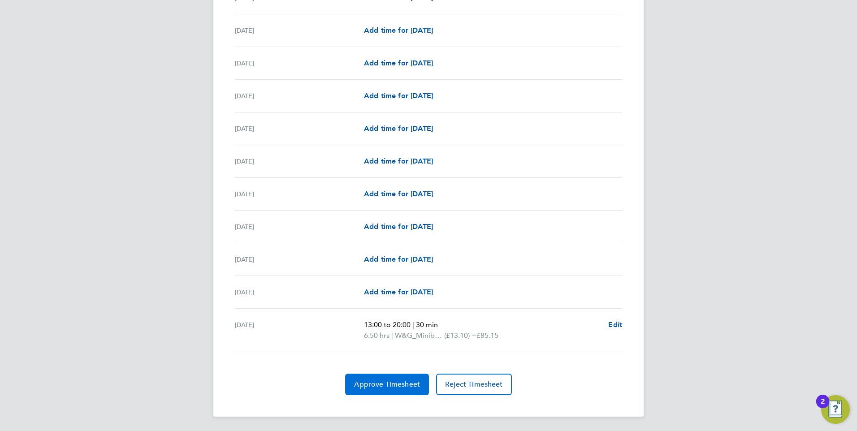
click at [373, 377] on button "Approve Timesheet" at bounding box center [387, 385] width 84 height 22
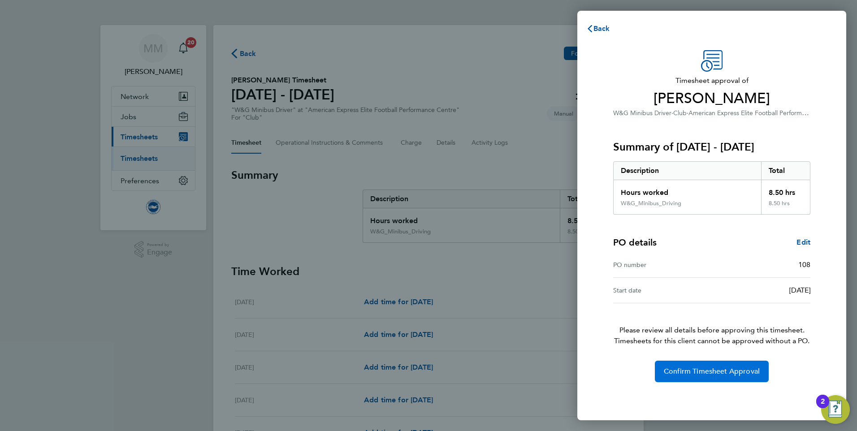
click at [719, 368] on span "Confirm Timesheet Approval" at bounding box center [712, 371] width 96 height 9
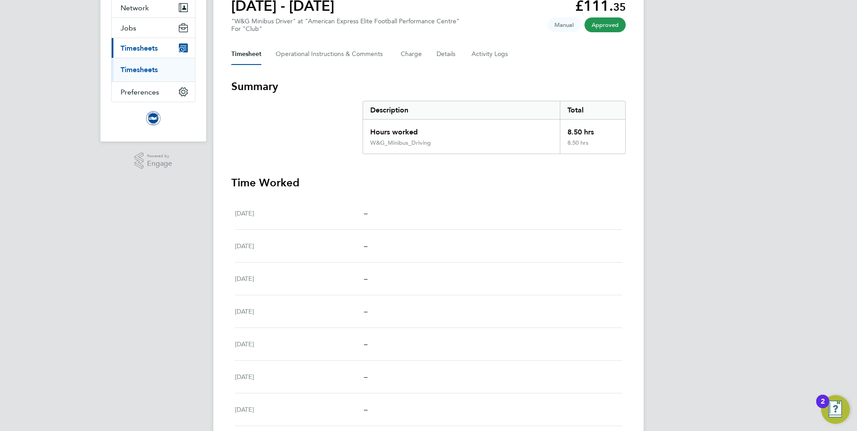
scroll to position [90, 0]
click at [129, 71] on link "Timesheets" at bounding box center [139, 69] width 37 height 9
